Goal: Check status: Verify the current state of an ongoing process or item

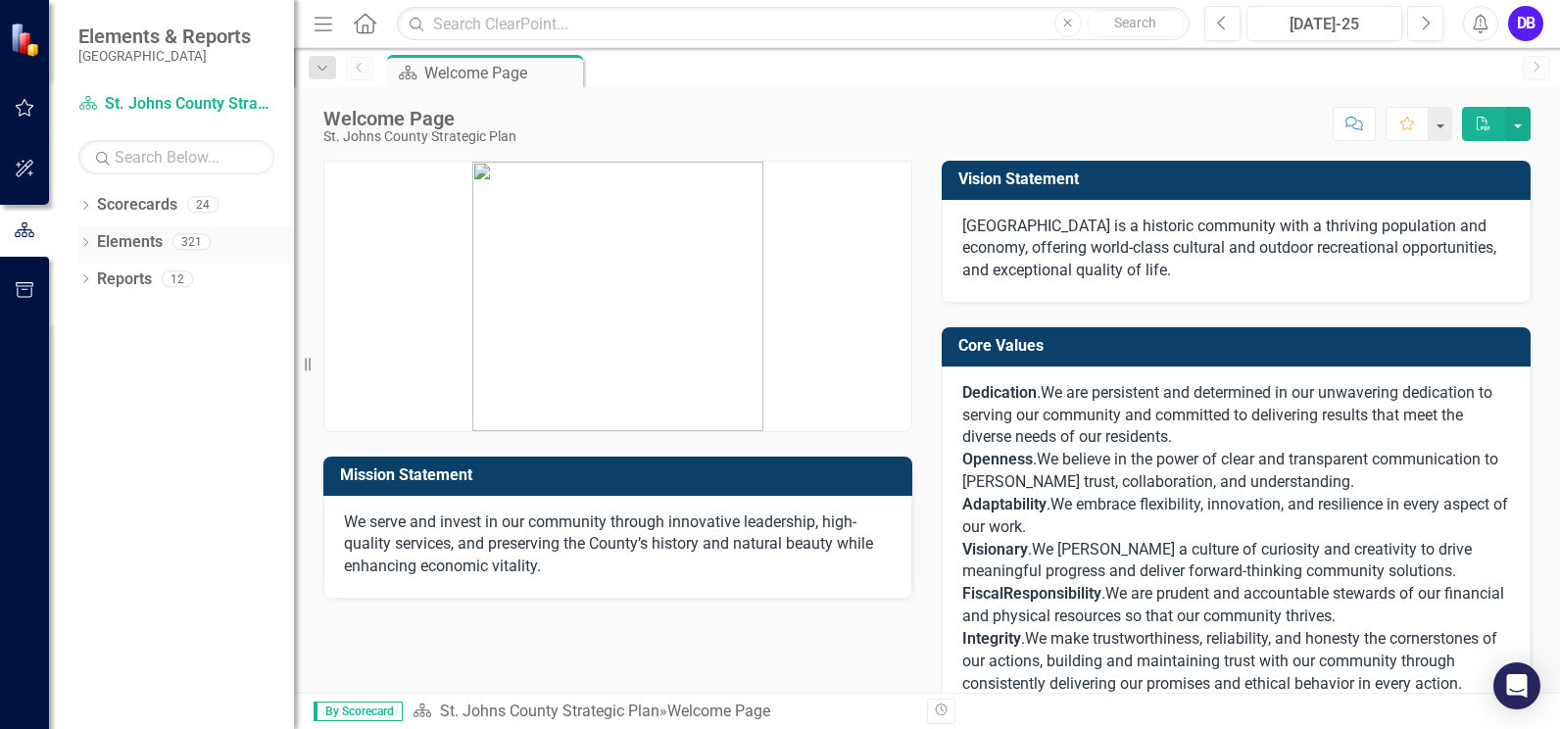
click at [113, 241] on link "Elements" at bounding box center [130, 242] width 66 height 23
click at [88, 241] on icon "Dropdown" at bounding box center [85, 244] width 14 height 11
click at [130, 101] on link "Scorecard St. Johns County Strategic Plan" at bounding box center [176, 104] width 196 height 23
click at [33, 111] on icon "button" at bounding box center [25, 108] width 21 height 16
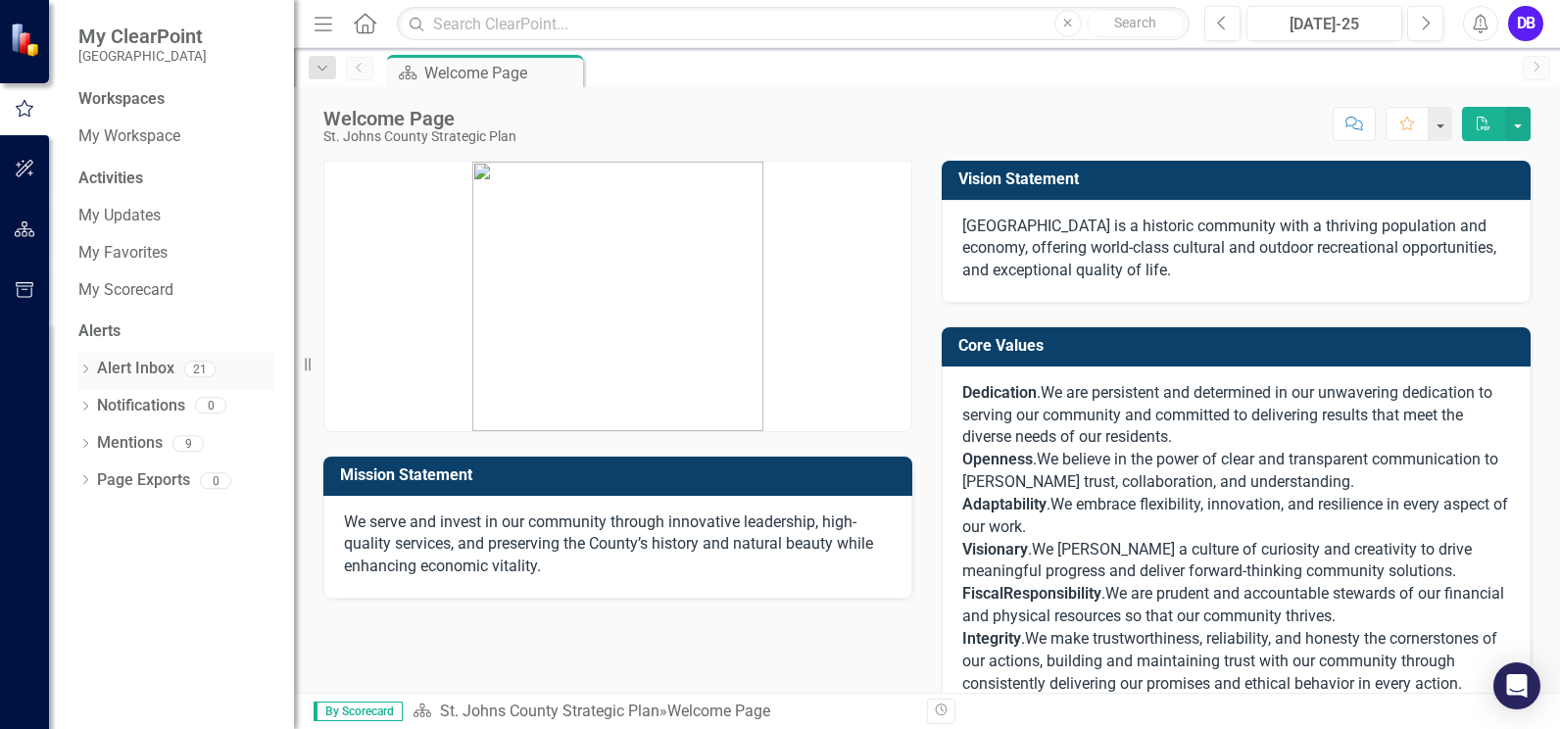
click at [162, 365] on link "Alert Inbox" at bounding box center [135, 369] width 77 height 23
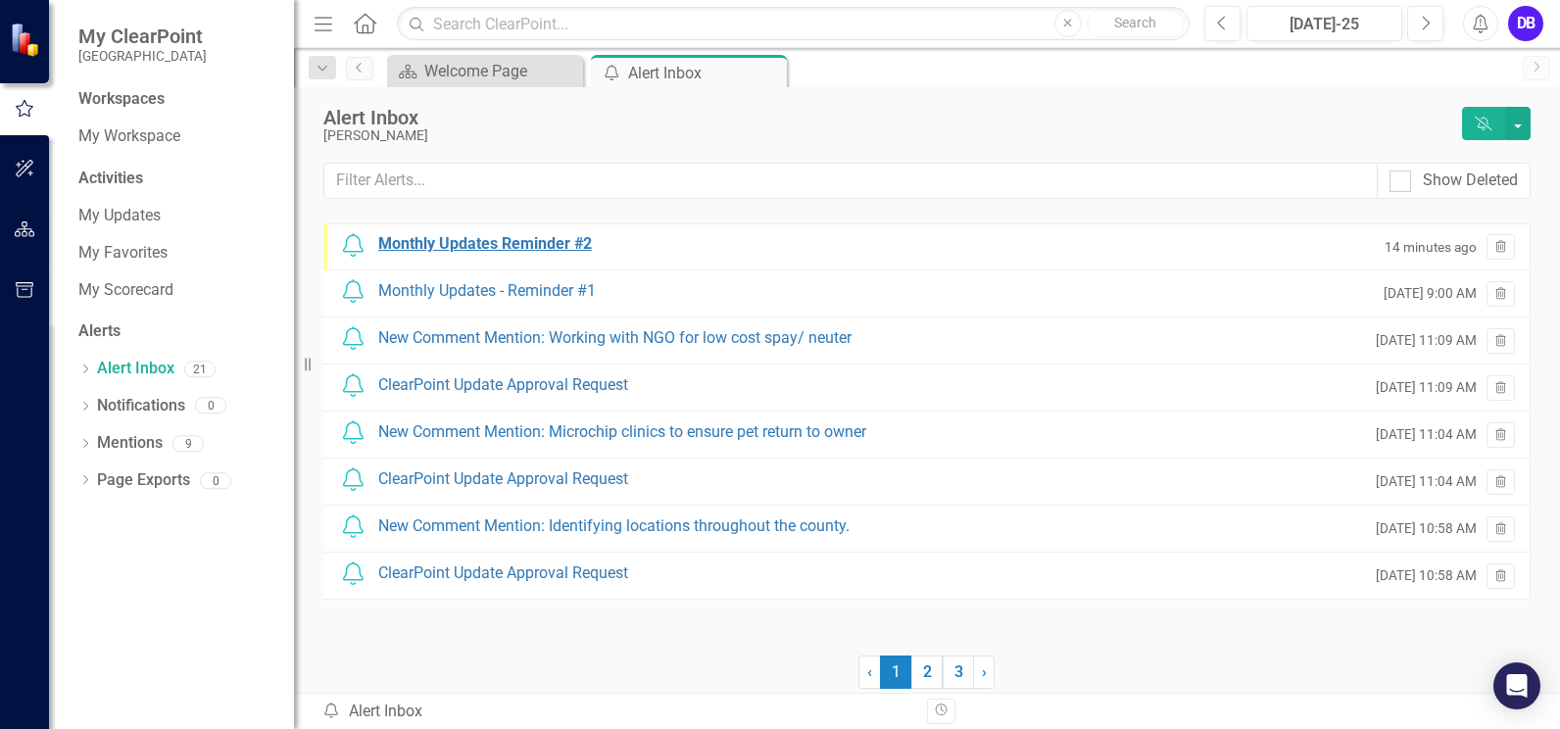
click at [432, 251] on div "Monthly Updates Reminder #2" at bounding box center [485, 244] width 214 height 23
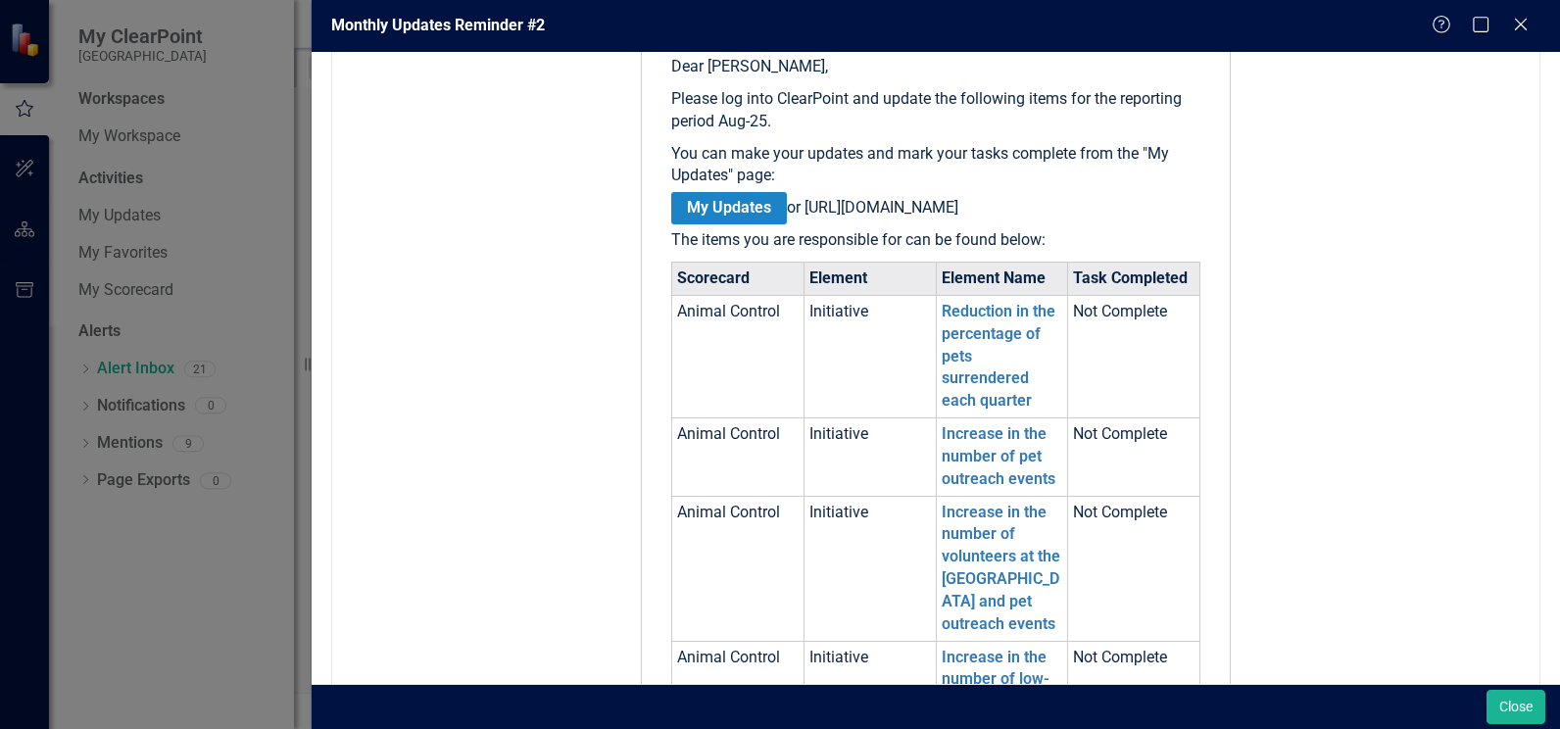
scroll to position [414, 0]
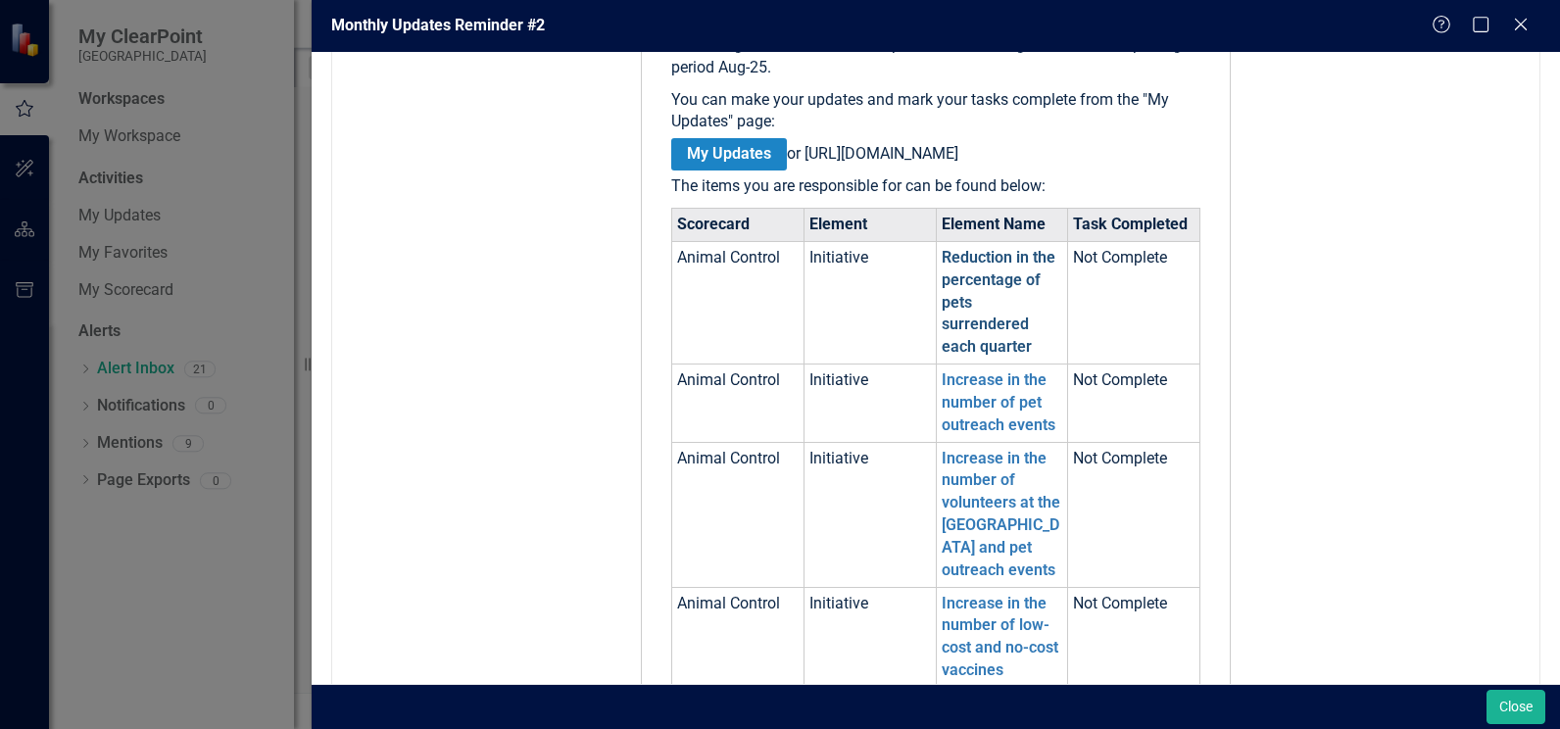
click at [986, 304] on link "Reduction in the percentage of pets surrendered each quarter" at bounding box center [999, 302] width 114 height 108
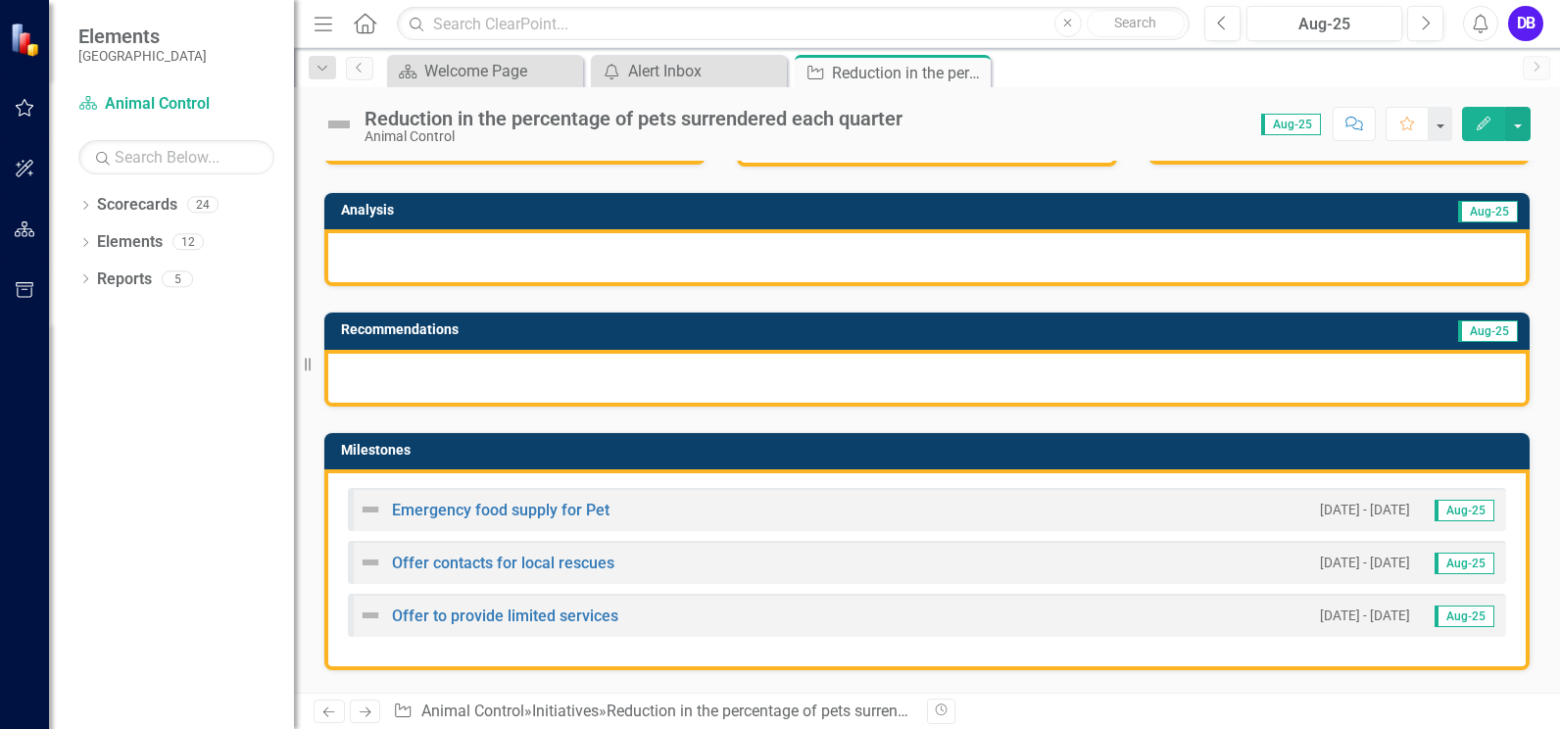
scroll to position [222, 0]
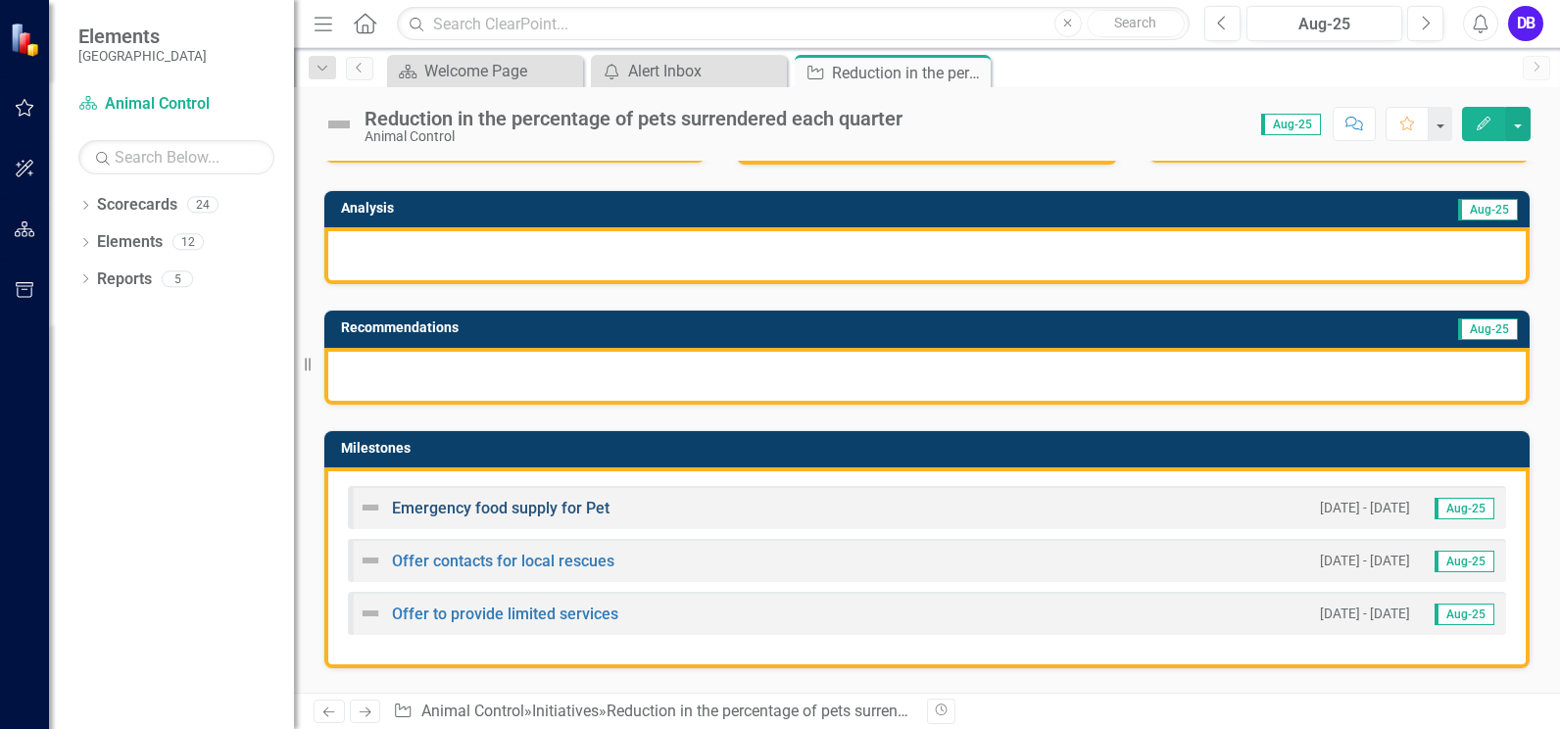
click at [522, 505] on link "Emergency food supply for Pet" at bounding box center [501, 508] width 218 height 19
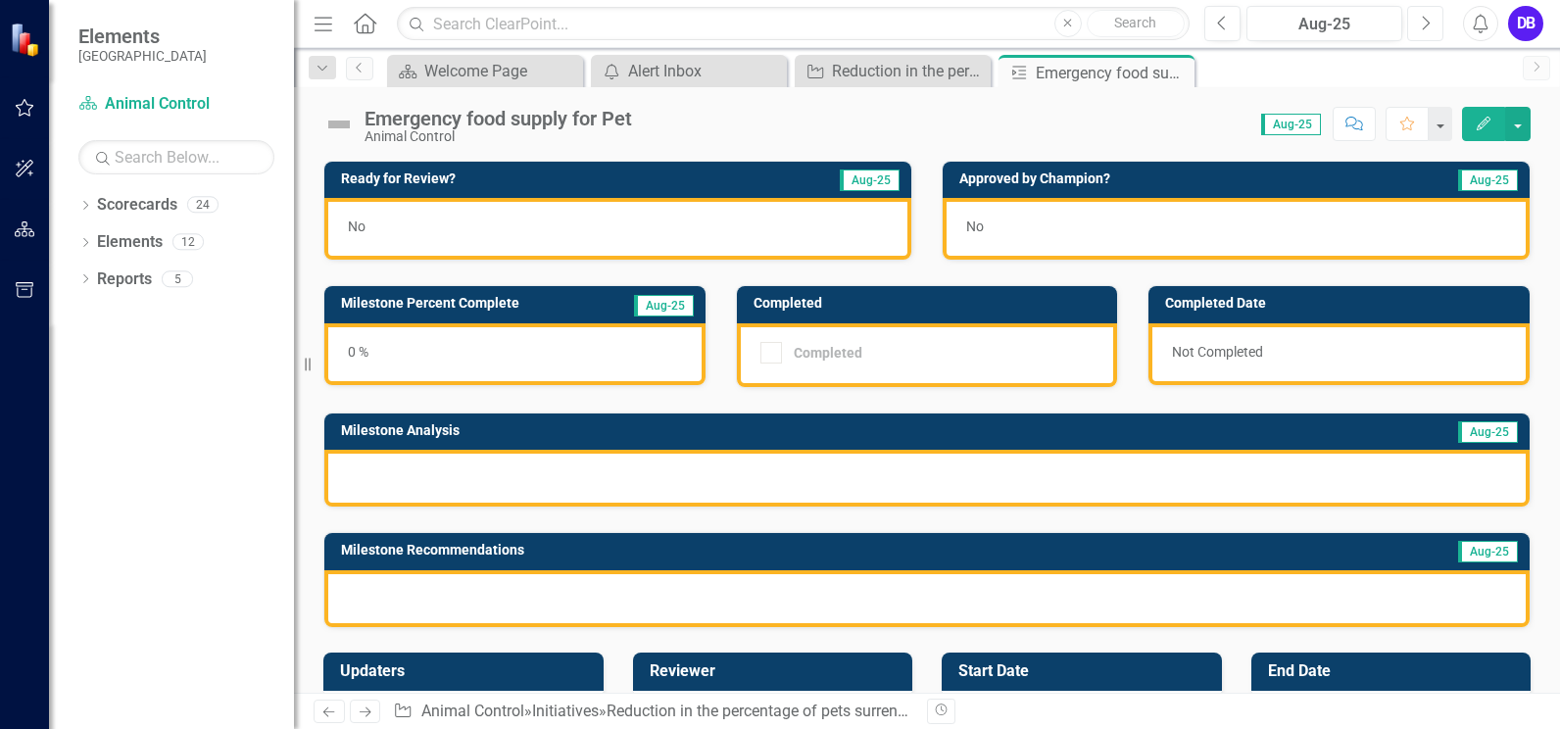
click at [1419, 25] on button "Next" at bounding box center [1425, 23] width 36 height 35
click at [1228, 20] on button "Previous" at bounding box center [1223, 23] width 36 height 35
